Goal: Task Accomplishment & Management: Manage account settings

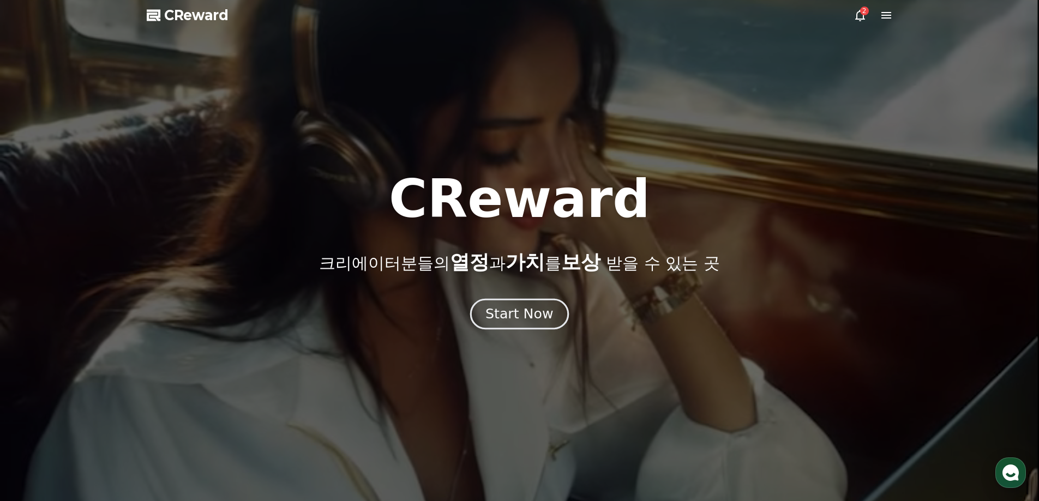
click at [529, 317] on div "Start Now" at bounding box center [519, 314] width 68 height 19
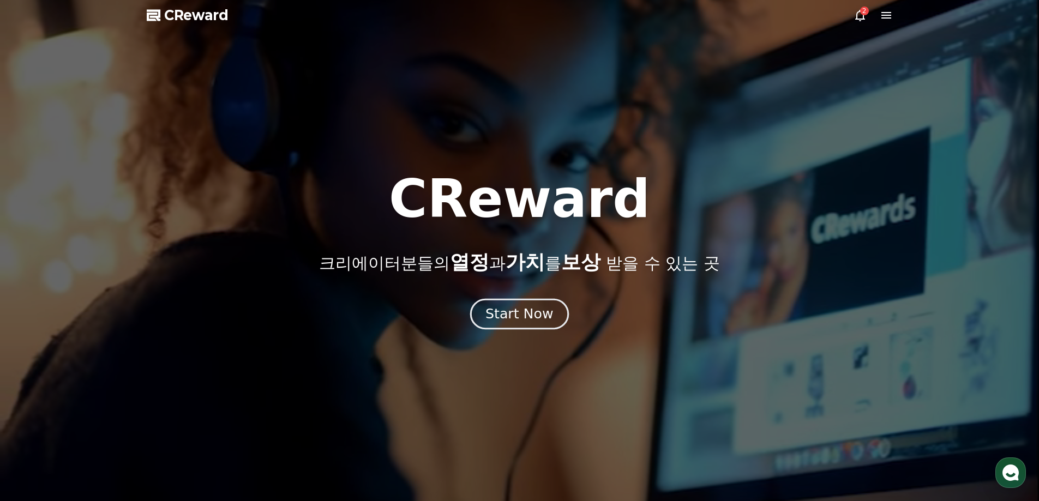
click at [526, 317] on div "Start Now" at bounding box center [519, 314] width 68 height 19
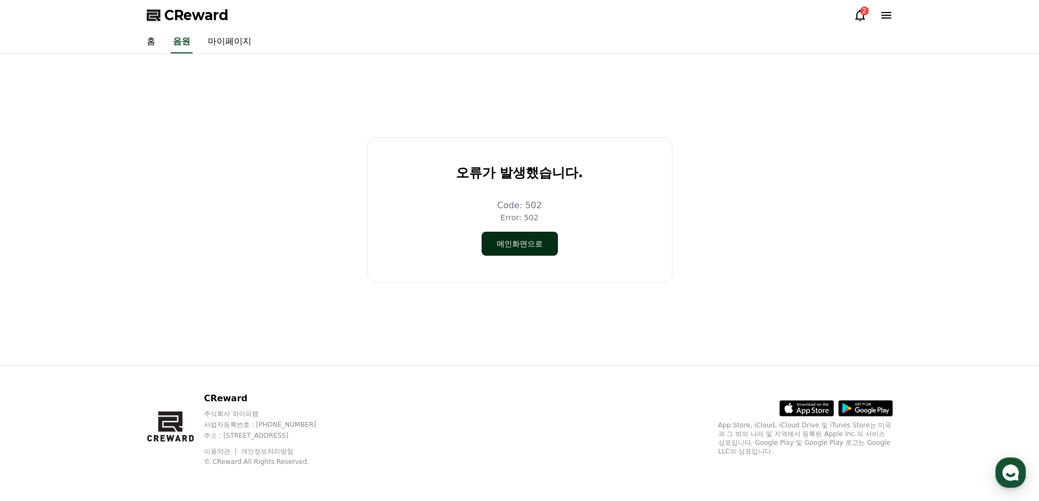
click at [536, 241] on button "메인화면으로" at bounding box center [520, 244] width 76 height 24
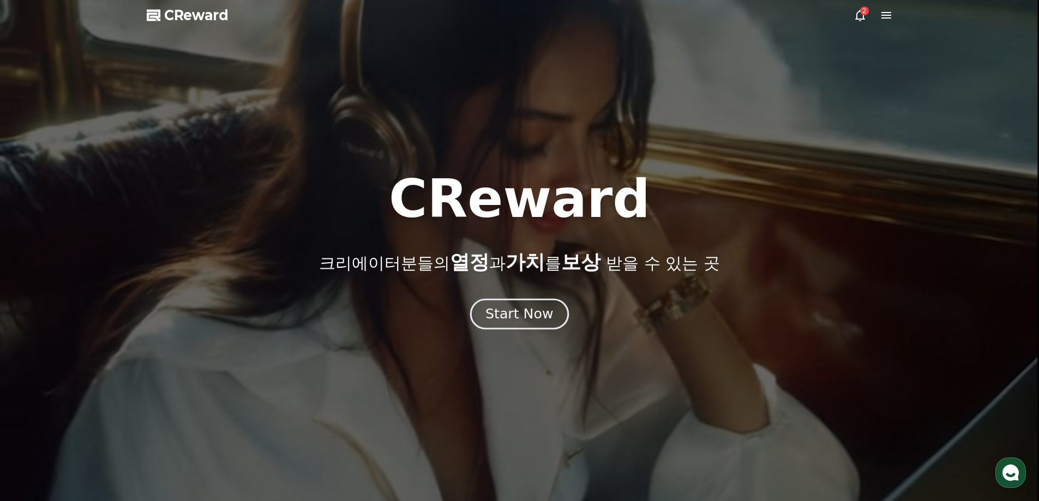
click at [505, 311] on div "Start Now" at bounding box center [519, 314] width 68 height 19
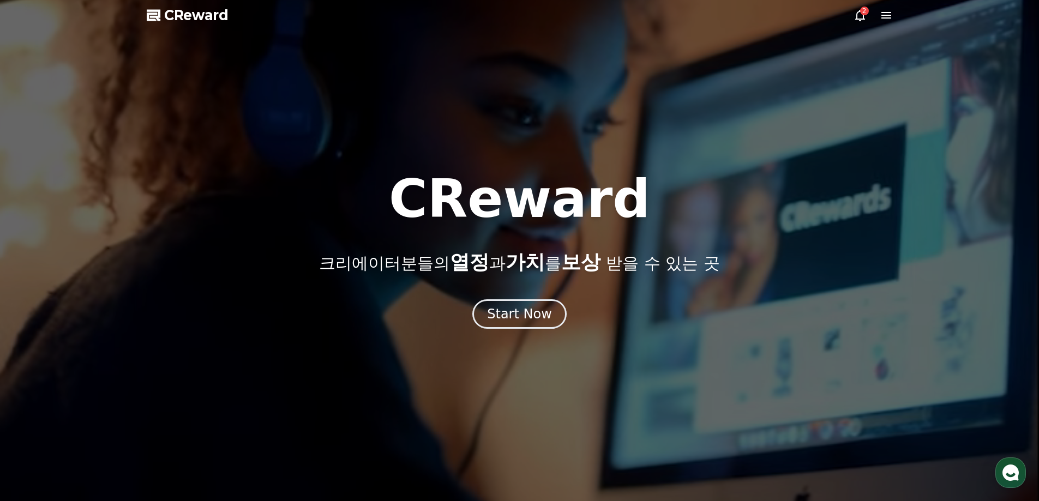
click at [862, 20] on icon at bounding box center [860, 15] width 13 height 13
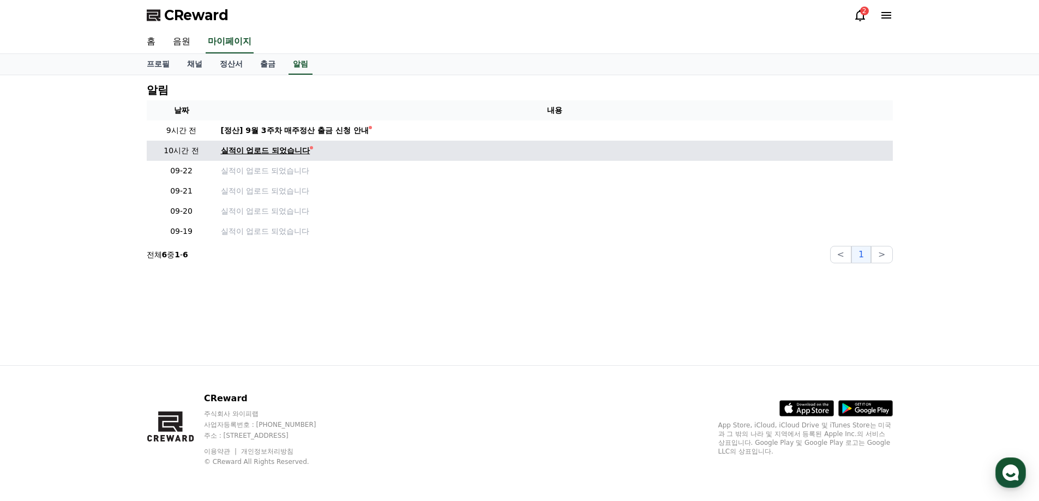
click at [273, 148] on div "실적이 업로드 되었습니다" at bounding box center [265, 150] width 89 height 11
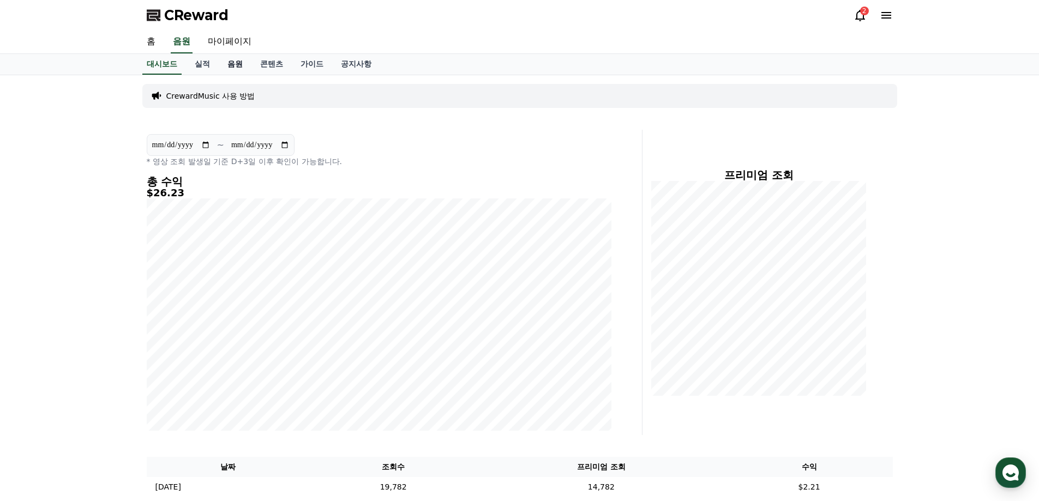
click at [235, 68] on link "음원" at bounding box center [235, 64] width 33 height 21
click at [163, 65] on link "대시보드" at bounding box center [162, 64] width 48 height 21
click at [422, 131] on div "**********" at bounding box center [378, 282] width 473 height 305
click at [226, 92] on p "CrewardMusic 사용 방법" at bounding box center [210, 96] width 89 height 11
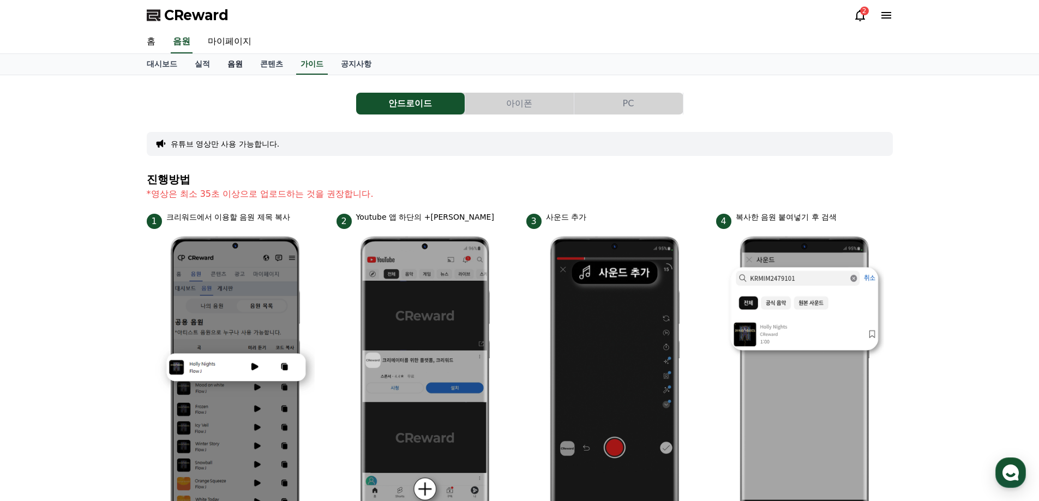
click at [243, 58] on link "음원" at bounding box center [235, 64] width 33 height 21
click at [237, 67] on link "음원" at bounding box center [235, 64] width 24 height 21
click at [198, 62] on link "실적" at bounding box center [202, 64] width 33 height 21
click at [169, 64] on link "대시보드" at bounding box center [162, 64] width 48 height 21
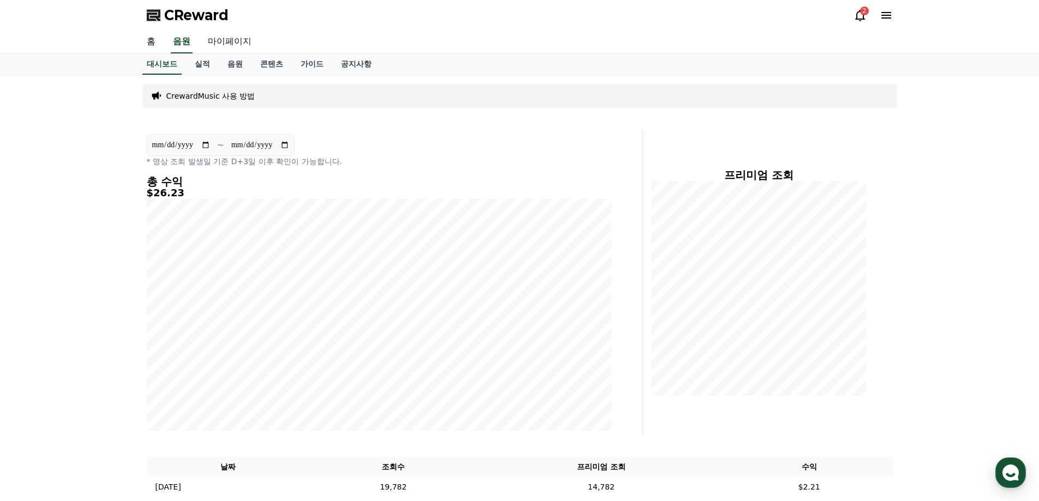
click at [238, 40] on link "마이페이지" at bounding box center [229, 42] width 61 height 23
click at [244, 39] on link "마이페이지" at bounding box center [230, 42] width 48 height 23
click at [862, 7] on div "2" at bounding box center [864, 11] width 9 height 9
click at [861, 16] on icon at bounding box center [860, 15] width 13 height 13
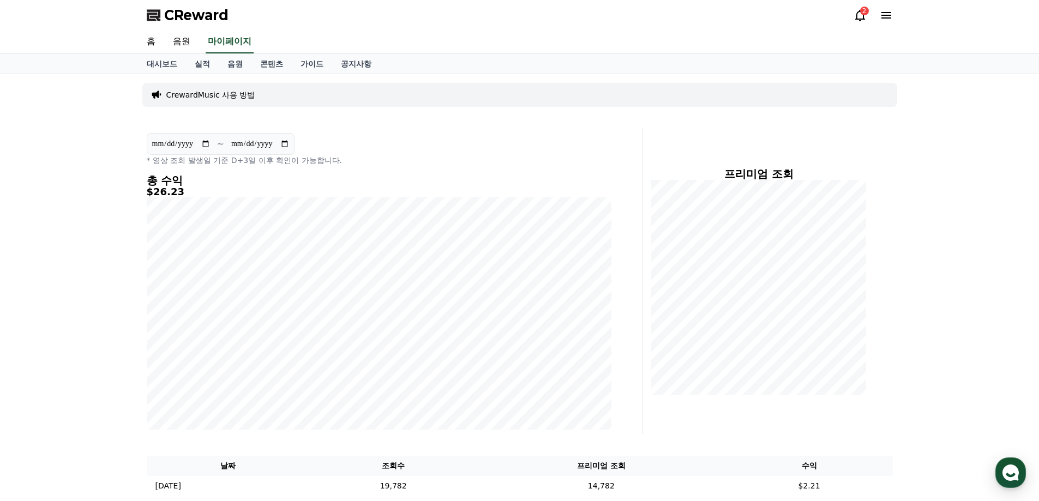
click at [861, 16] on icon at bounding box center [860, 15] width 13 height 13
click at [866, 17] on icon at bounding box center [860, 15] width 13 height 13
click at [861, 16] on icon at bounding box center [860, 15] width 13 height 13
click at [271, 66] on link "콘텐츠" at bounding box center [271, 64] width 40 height 20
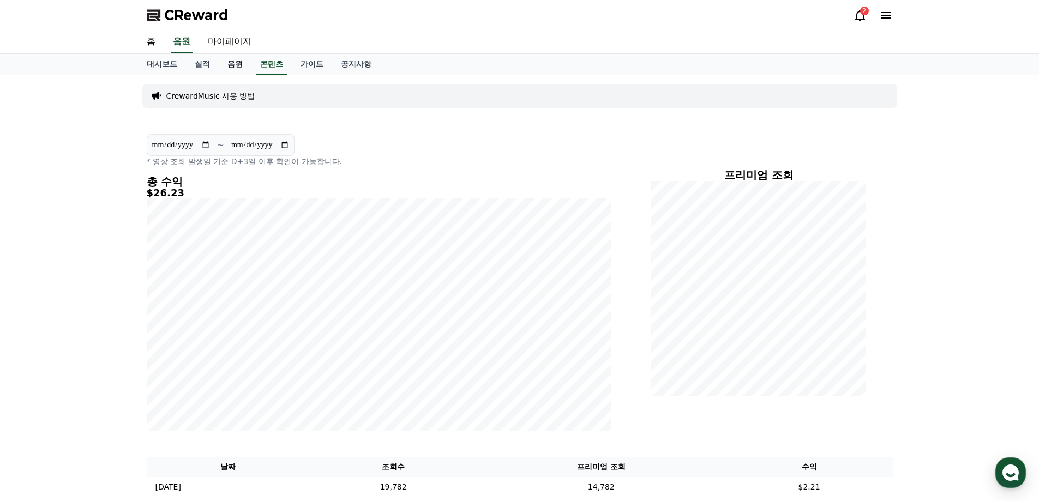
click at [243, 69] on link "음원" at bounding box center [235, 64] width 33 height 21
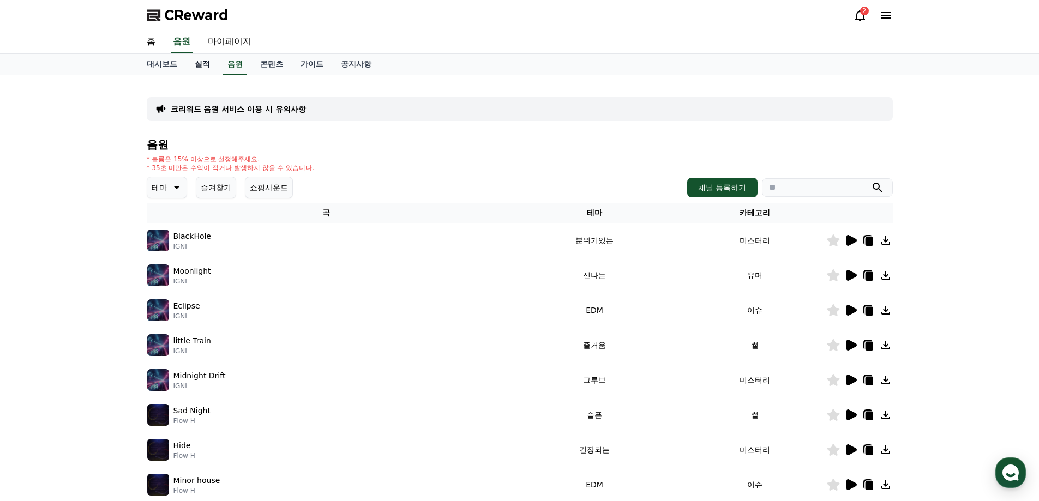
click at [209, 64] on link "실적" at bounding box center [202, 64] width 33 height 21
click at [229, 69] on link "음원" at bounding box center [235, 64] width 33 height 21
click at [230, 63] on link "음원" at bounding box center [235, 64] width 24 height 21
click at [202, 66] on link "실적" at bounding box center [202, 64] width 33 height 21
click at [196, 67] on link "실적" at bounding box center [202, 64] width 24 height 21
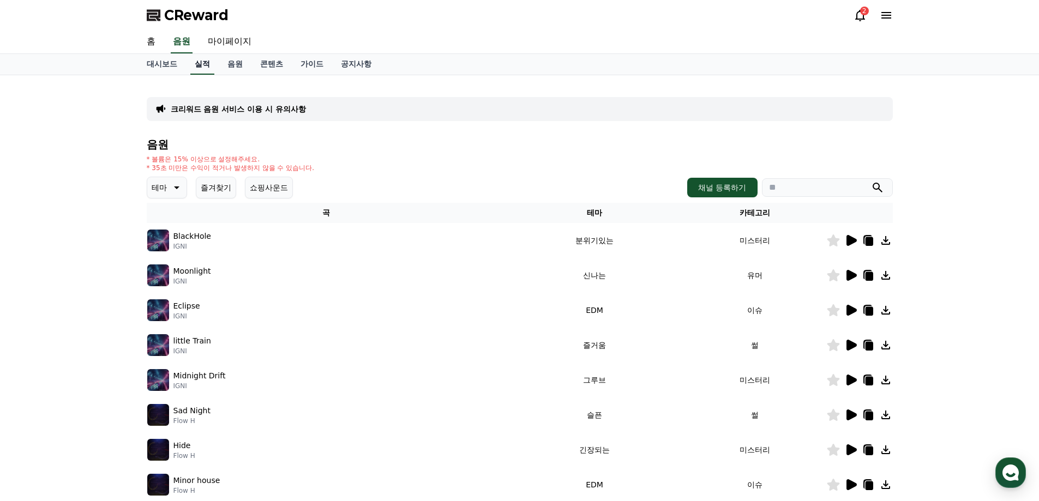
click at [196, 67] on link "실적" at bounding box center [202, 64] width 24 height 21
click at [230, 48] on link "마이페이지" at bounding box center [229, 42] width 61 height 23
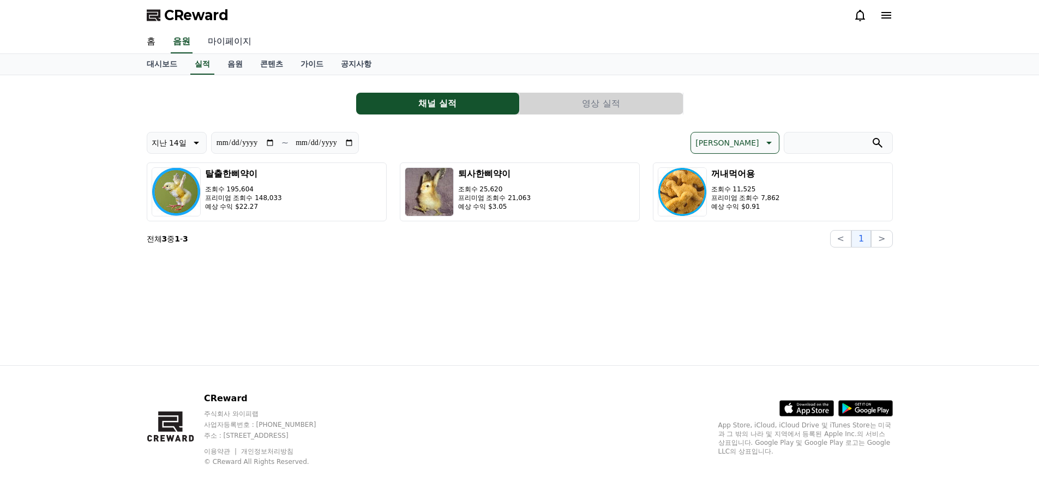
click at [230, 41] on link "마이페이지" at bounding box center [229, 42] width 61 height 23
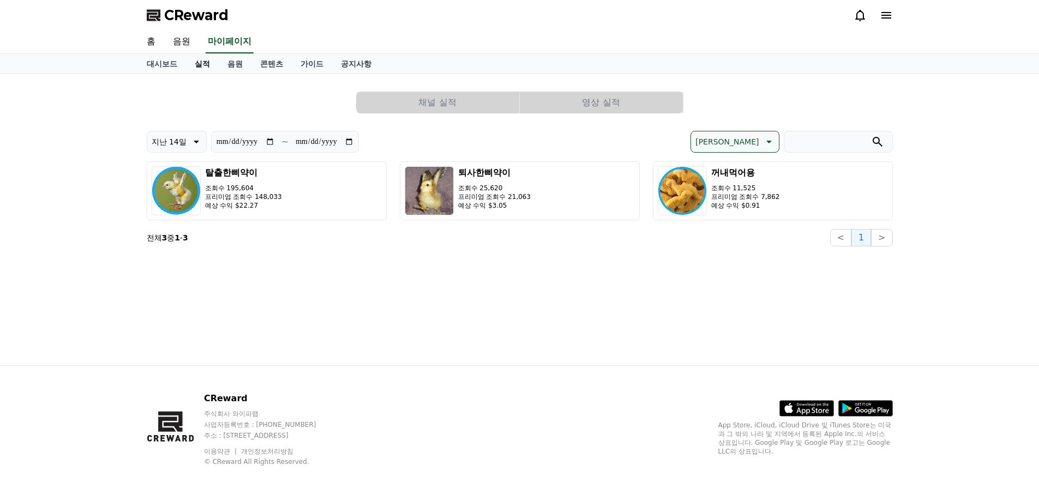
click at [202, 64] on link "실적" at bounding box center [202, 64] width 33 height 20
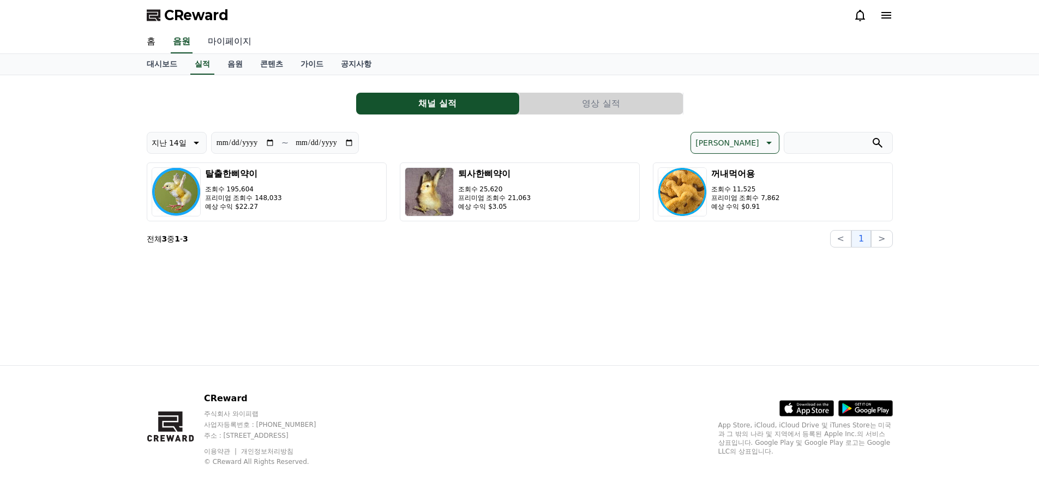
click at [242, 44] on link "마이페이지" at bounding box center [229, 42] width 61 height 23
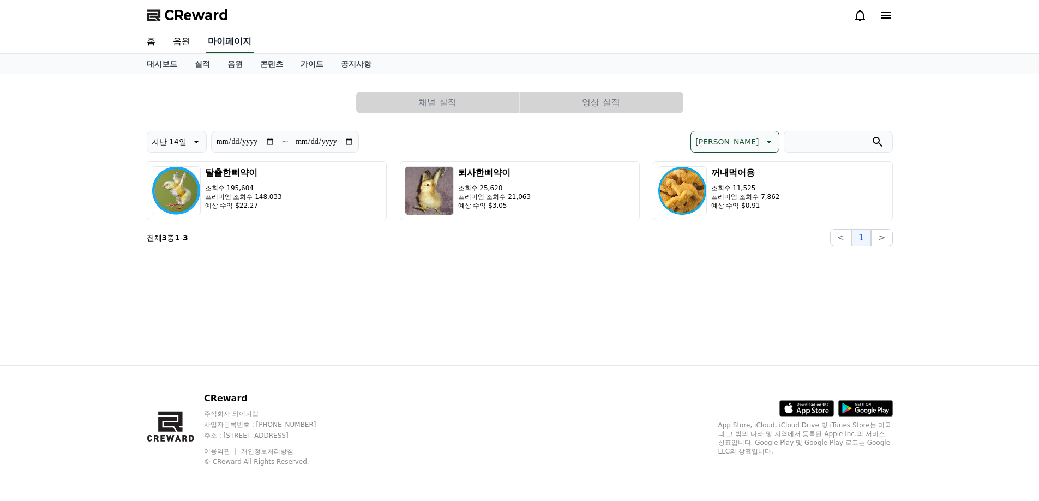
click at [242, 44] on link "마이페이지" at bounding box center [230, 42] width 48 height 23
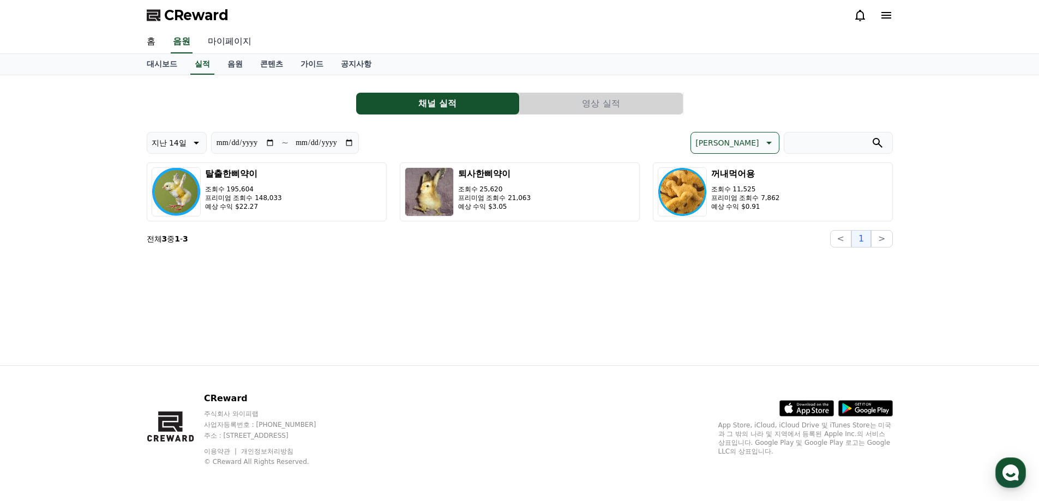
click at [236, 43] on link "마이페이지" at bounding box center [229, 42] width 61 height 23
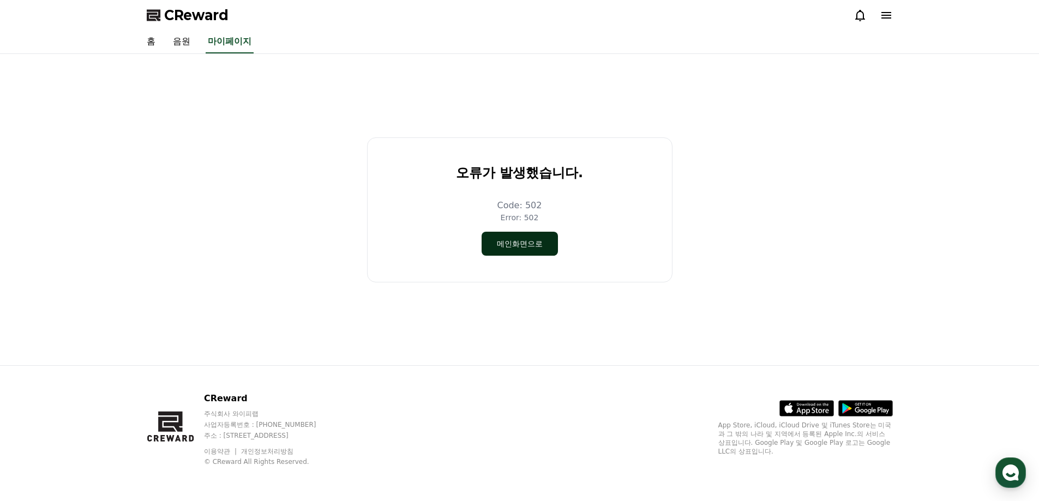
click at [525, 232] on button "메인화면으로" at bounding box center [520, 244] width 76 height 24
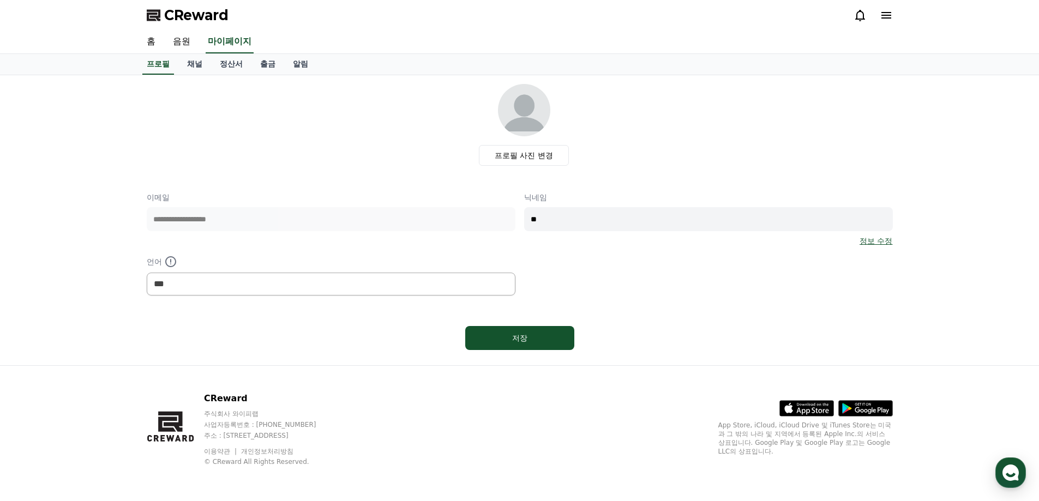
select select "**********"
click at [231, 65] on link "정산서" at bounding box center [231, 64] width 40 height 21
click at [229, 66] on link "정산서" at bounding box center [231, 64] width 32 height 21
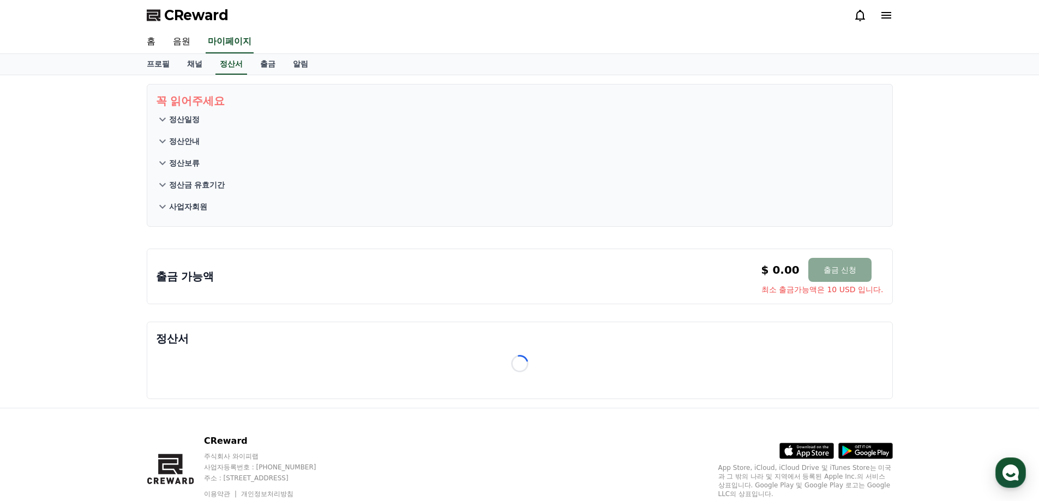
click at [185, 123] on p "정산일정" at bounding box center [184, 119] width 31 height 11
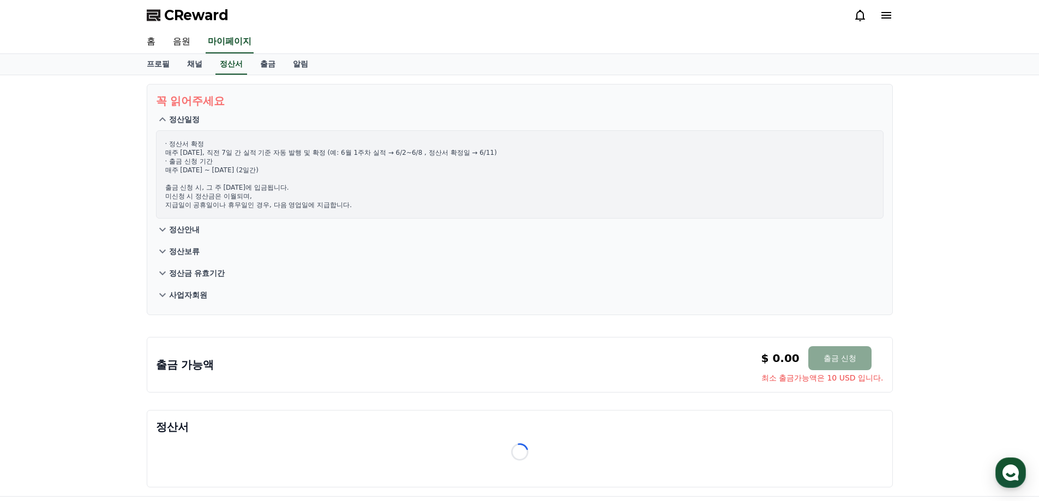
click at [185, 123] on p "정산일정" at bounding box center [184, 119] width 31 height 11
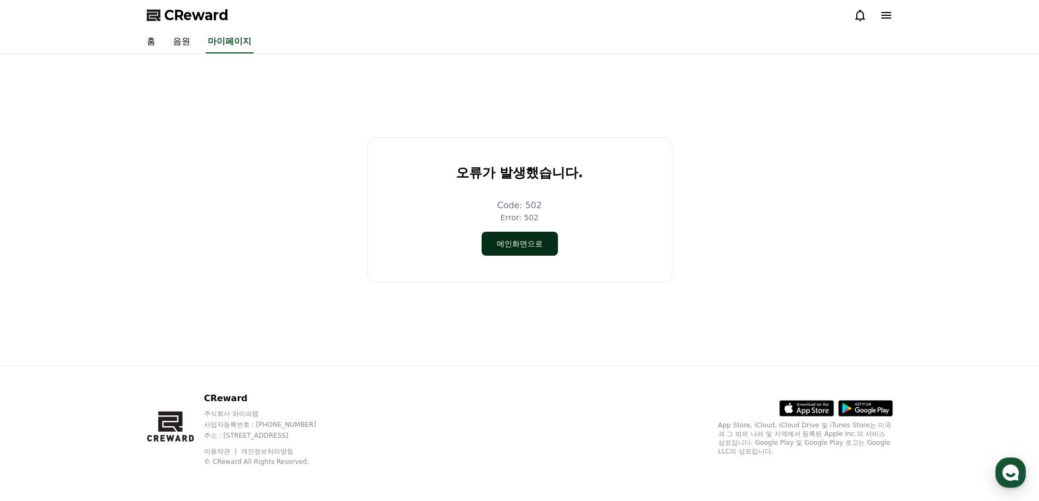
click at [525, 245] on button "메인화면으로" at bounding box center [520, 244] width 76 height 24
click at [504, 246] on button "메인화면으로" at bounding box center [520, 244] width 76 height 24
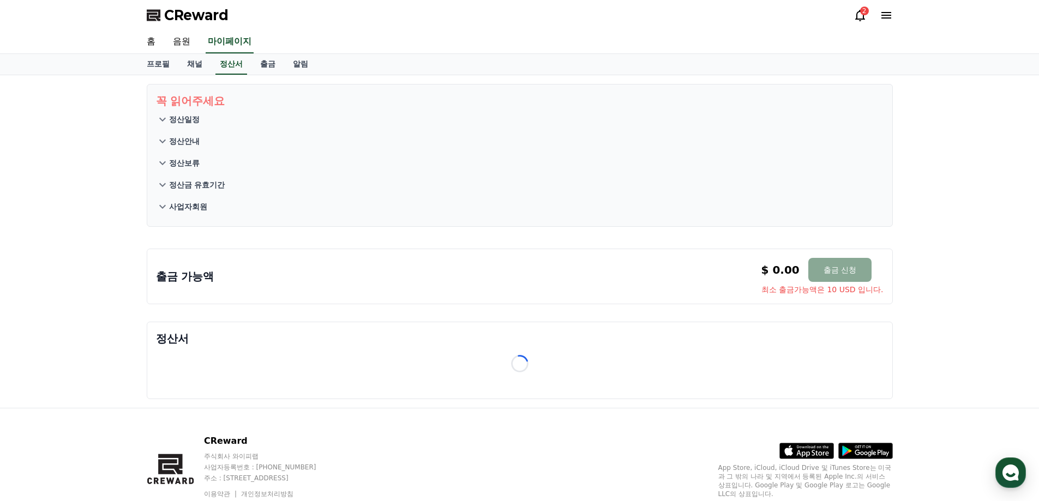
click at [188, 206] on p "사업자회원" at bounding box center [188, 206] width 38 height 11
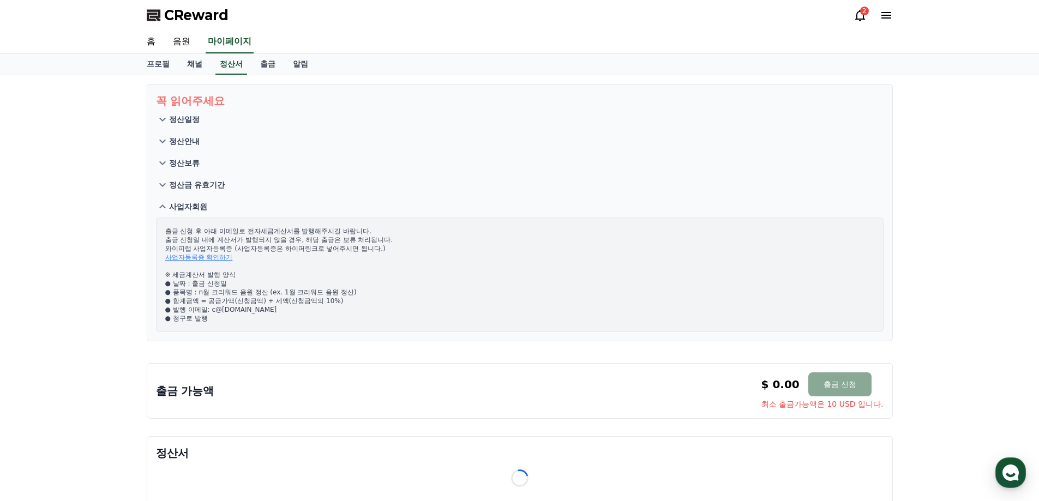
click at [212, 255] on link "사업자등록증 확인하기" at bounding box center [199, 258] width 68 height 8
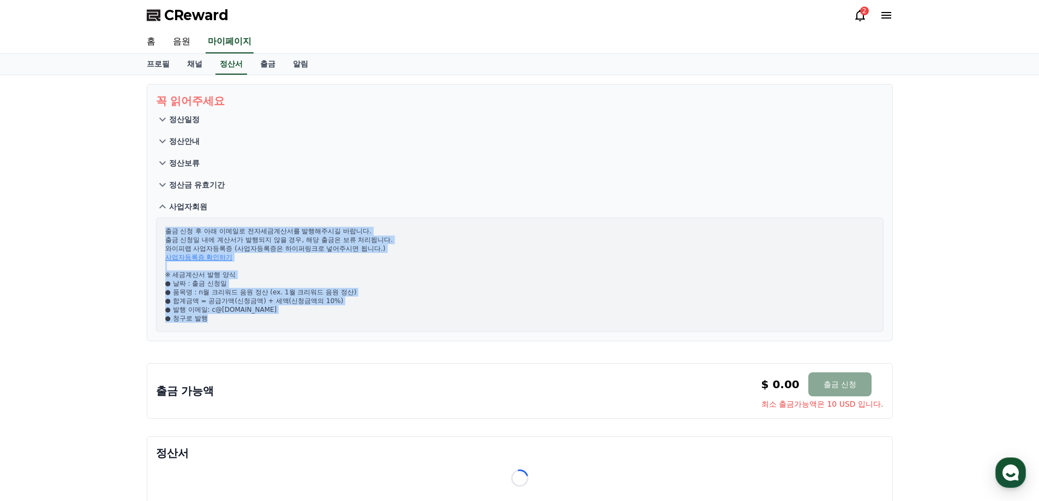
drag, startPoint x: 260, startPoint y: 322, endPoint x: 164, endPoint y: 229, distance: 133.8
click at [164, 229] on div "출금 신청 후 아래 이메일로 전자세금계산서를 발행해주시길 바랍니다. 출금 신청일 내에 계산서가 발행되지 않을 경우, 해당 출금은 보류 처리됩니…" at bounding box center [520, 275] width 728 height 115
copy p "출금 신청 후 아래 이메일로 전자세금계산서를 발행해주시길 바랍니다. 출금 신청일 내에 계산서가 발행되지 않을 경우, 해당 출금은 보류 처리됩니…"
click at [268, 62] on link "출금" at bounding box center [267, 64] width 33 height 21
click at [271, 67] on link "출금" at bounding box center [268, 64] width 24 height 21
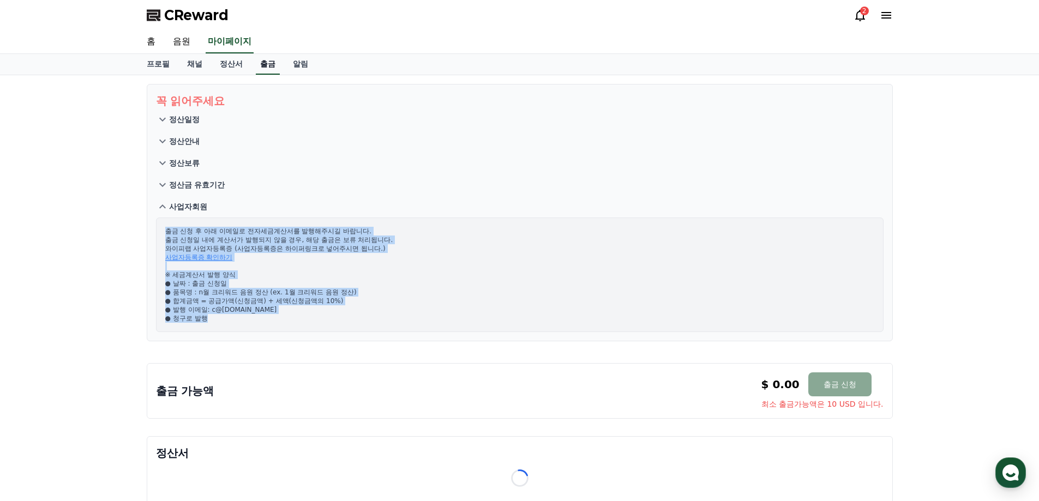
click at [271, 67] on link "출금" at bounding box center [268, 64] width 24 height 21
click at [242, 67] on link "정산서" at bounding box center [231, 64] width 40 height 21
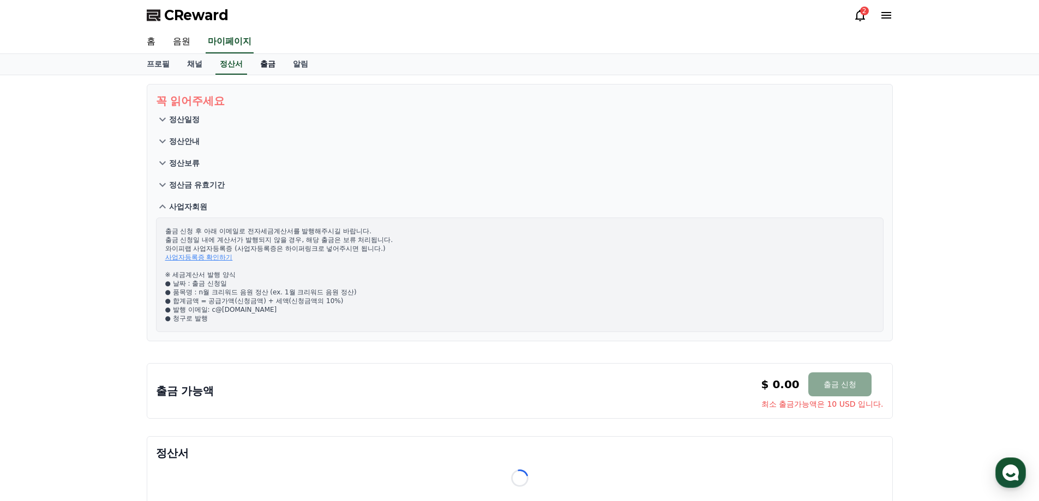
click at [262, 69] on link "출금" at bounding box center [267, 64] width 33 height 21
click at [262, 69] on link "출금" at bounding box center [268, 64] width 24 height 21
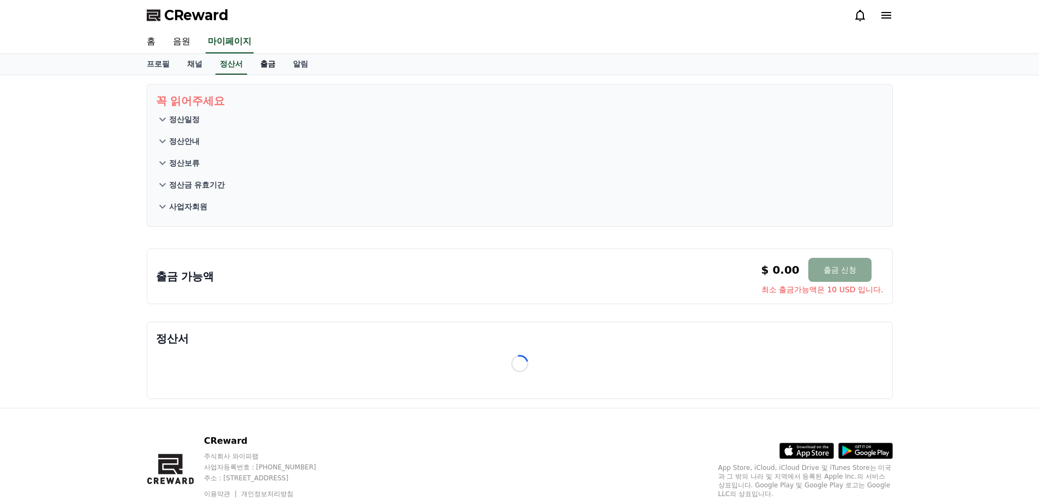
click at [262, 69] on link "출금" at bounding box center [267, 64] width 33 height 21
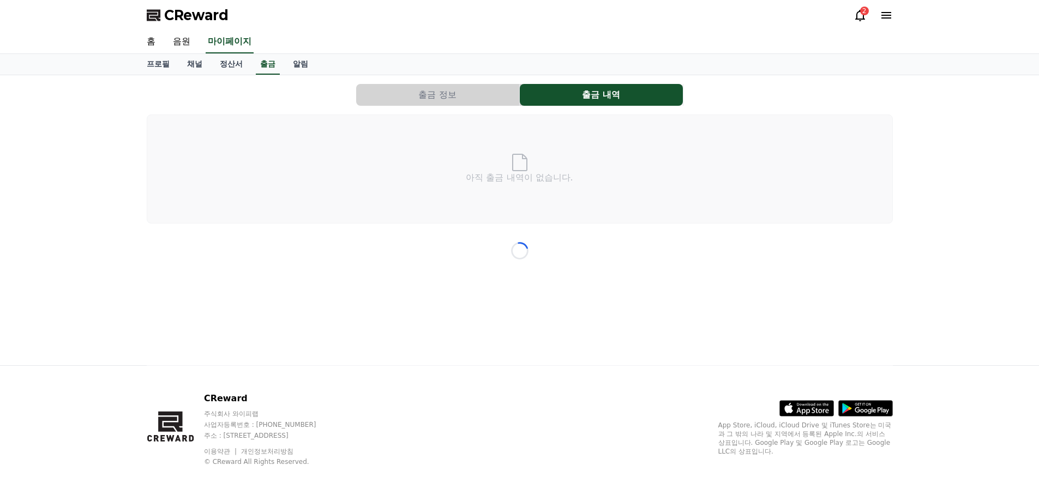
click at [479, 86] on button "출금 정보" at bounding box center [437, 95] width 163 height 22
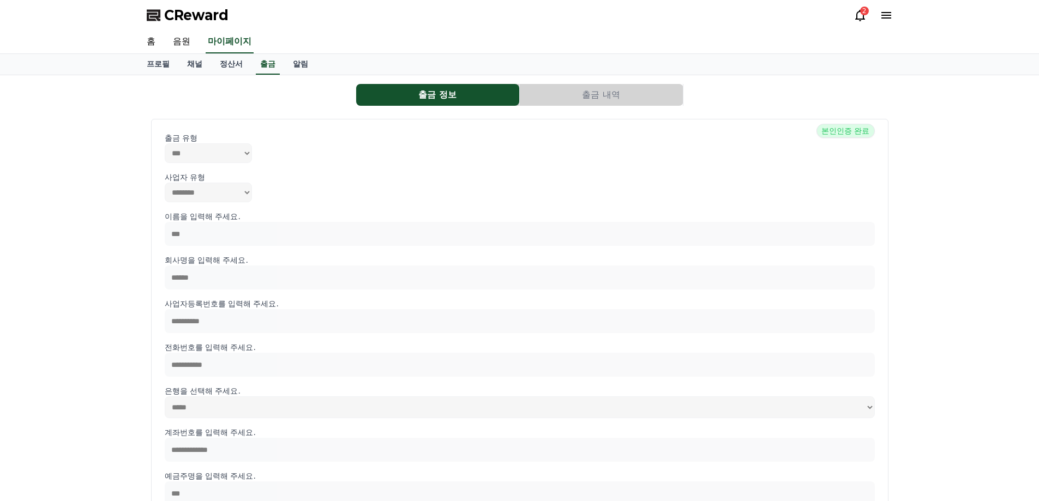
click at [586, 94] on button "출금 내역" at bounding box center [601, 95] width 163 height 22
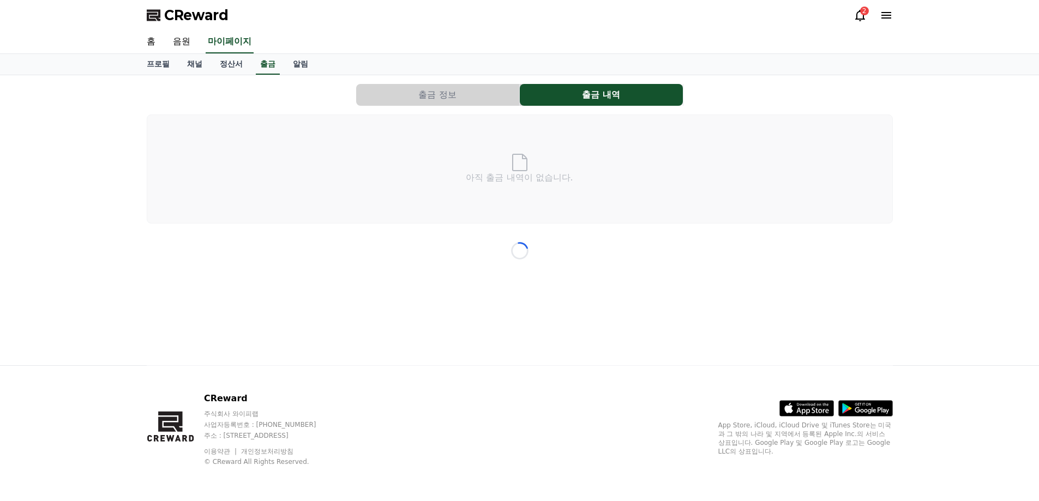
click at [412, 106] on div "출금 정보 출금 내역 Loading... 아직 출금 내역이 없습니다." at bounding box center [519, 154] width 755 height 148
click at [411, 95] on button "출금 정보" at bounding box center [437, 95] width 163 height 22
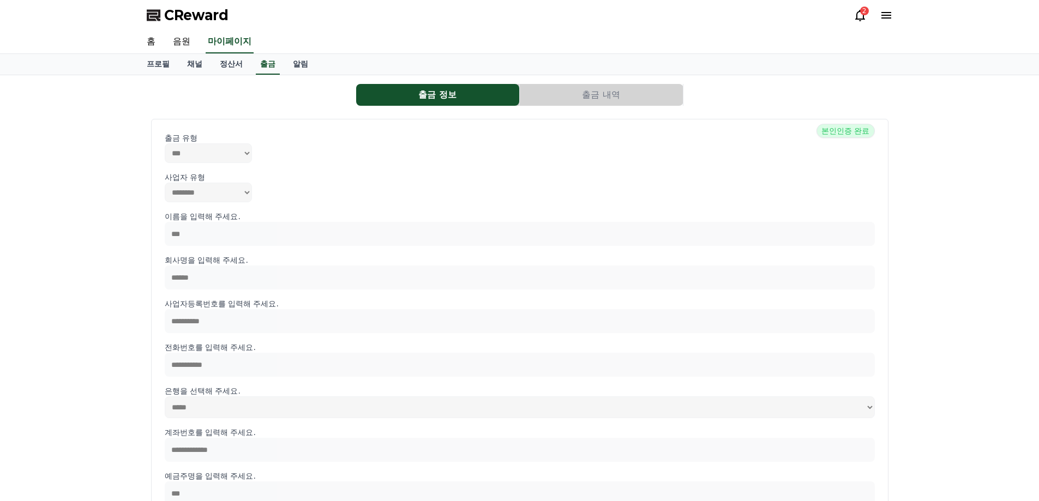
click at [539, 90] on button "출금 내역" at bounding box center [601, 95] width 163 height 22
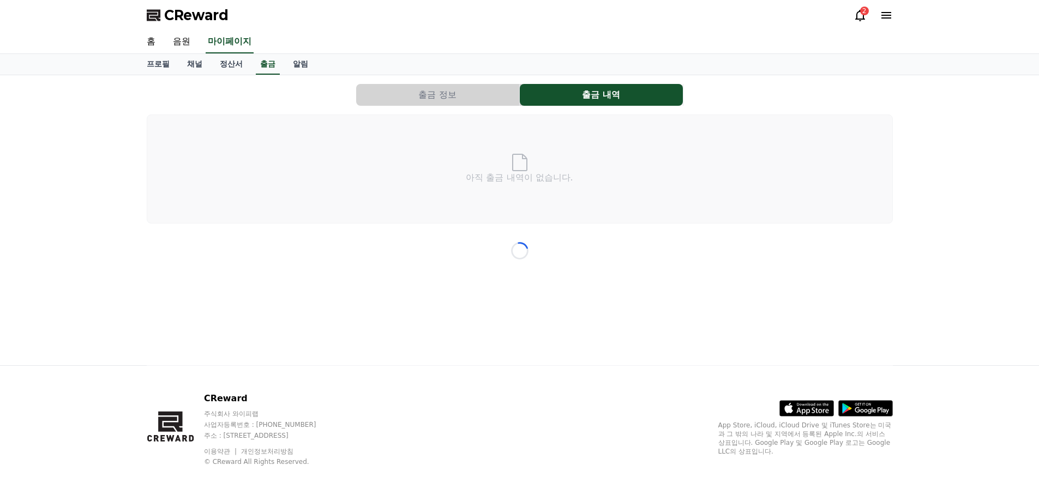
click at [508, 179] on div "Loading..." at bounding box center [520, 251] width 746 height 273
click at [877, 128] on icon at bounding box center [877, 130] width 13 height 13
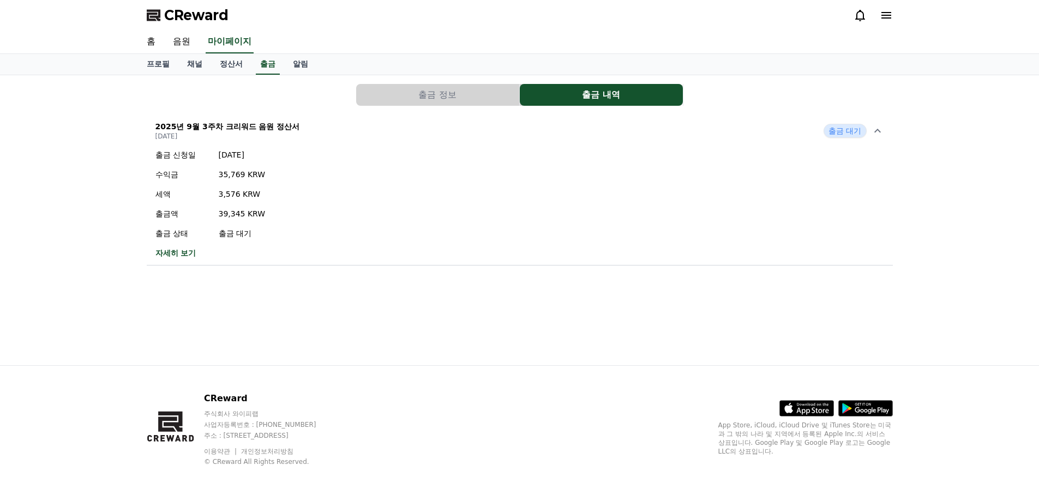
drag, startPoint x: 220, startPoint y: 214, endPoint x: 238, endPoint y: 218, distance: 18.4
click at [238, 218] on div "출금 신청일 [DATE] 수익금 35,769 KRW 세액 3,576 KRW 출금액 39,345 KRW 출금 상태 출금 대기" at bounding box center [210, 193] width 110 height 89
click at [247, 136] on p "[DATE]" at bounding box center [227, 136] width 145 height 9
